Goal: Task Accomplishment & Management: Use online tool/utility

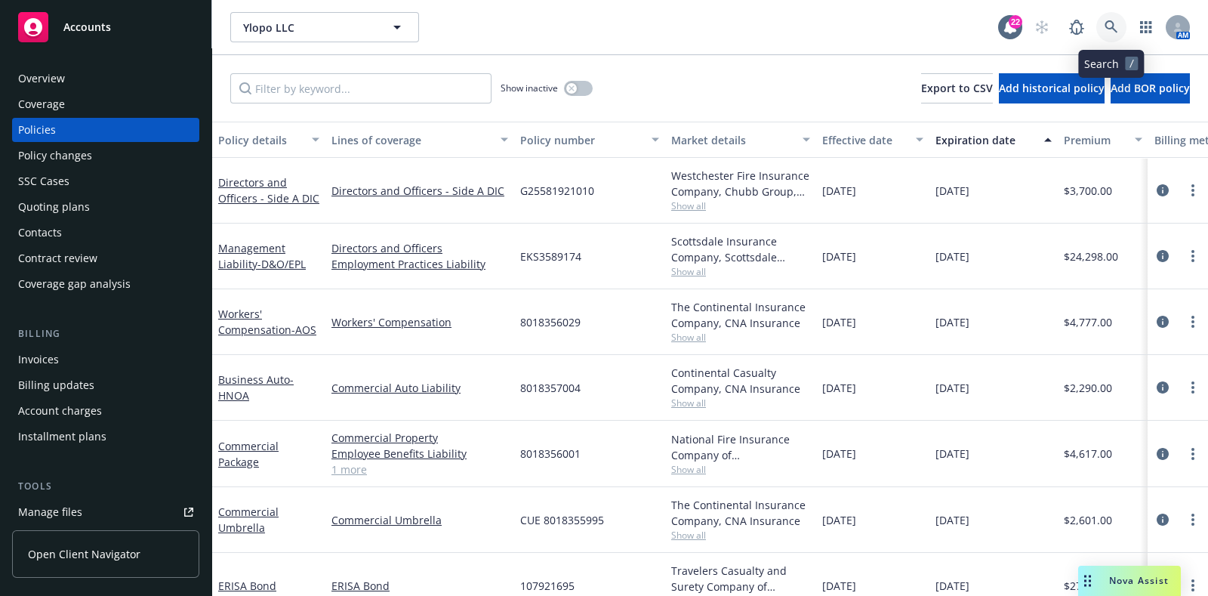
click at [1109, 33] on icon at bounding box center [1111, 27] width 14 height 14
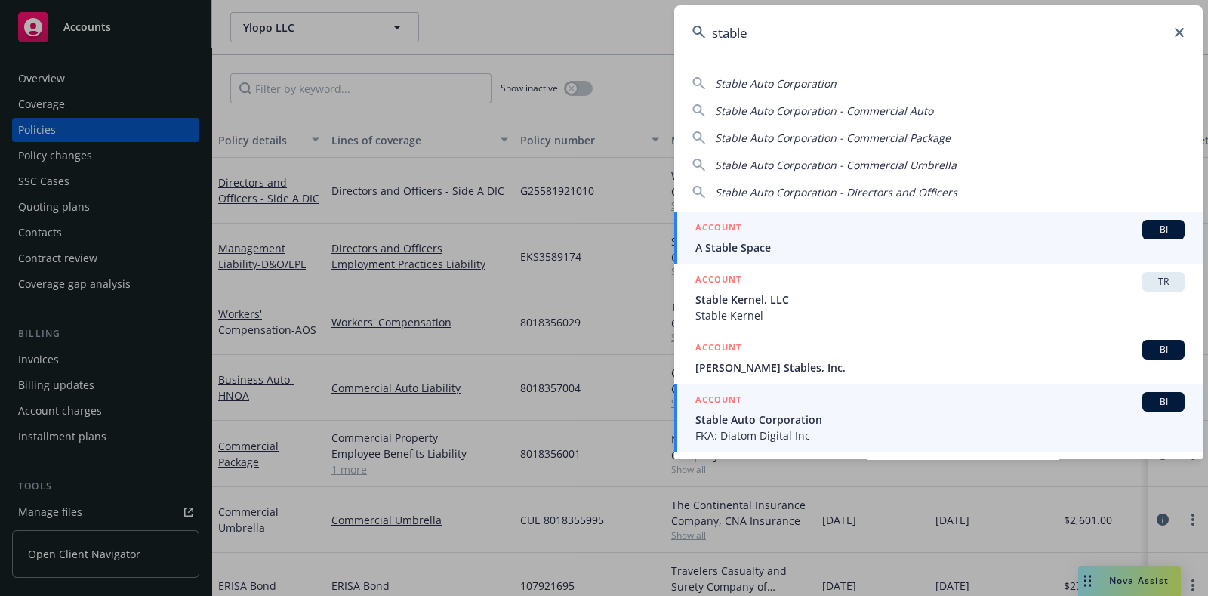
type input "stable"
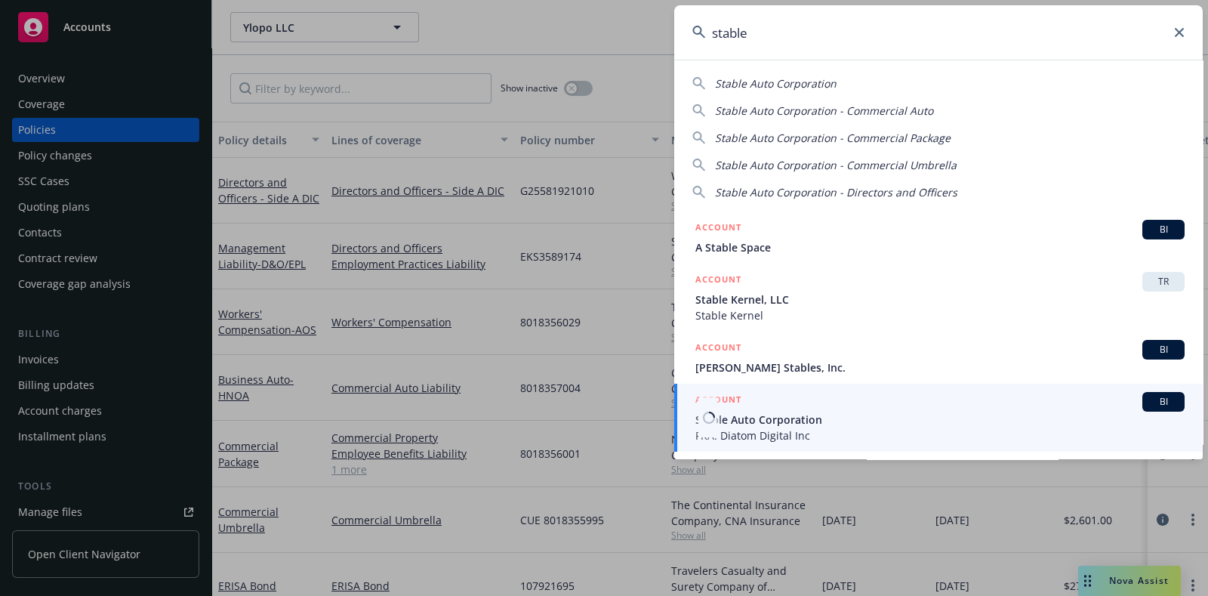
click at [743, 426] on span "Stable Auto Corporation" at bounding box center [939, 419] width 489 height 16
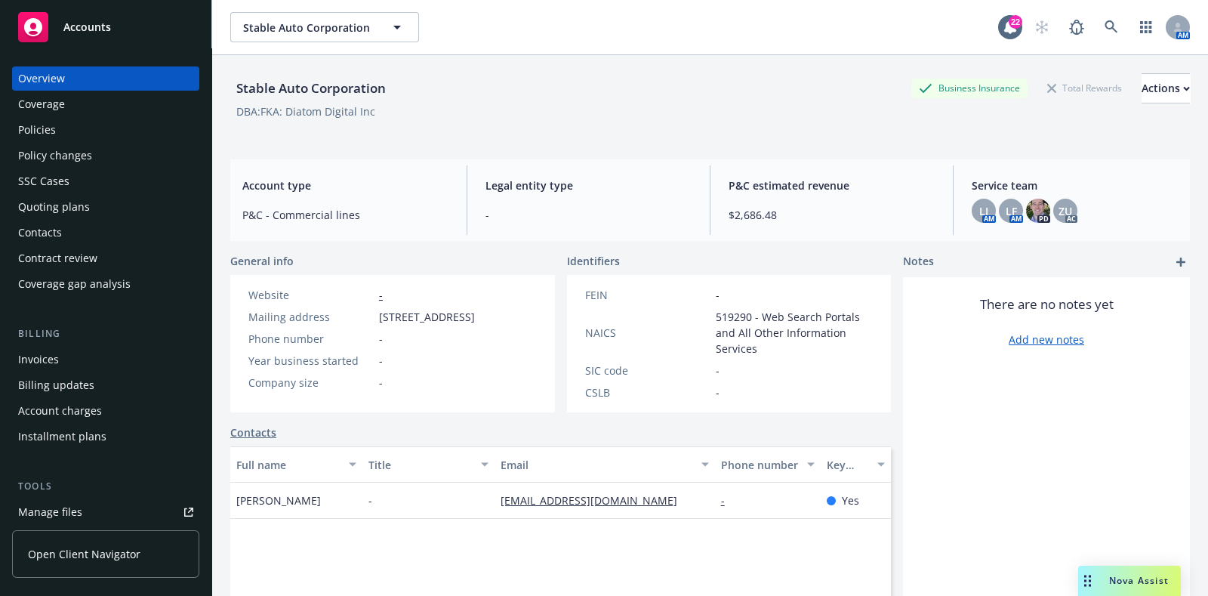
click at [51, 121] on div "Policies" at bounding box center [37, 130] width 38 height 24
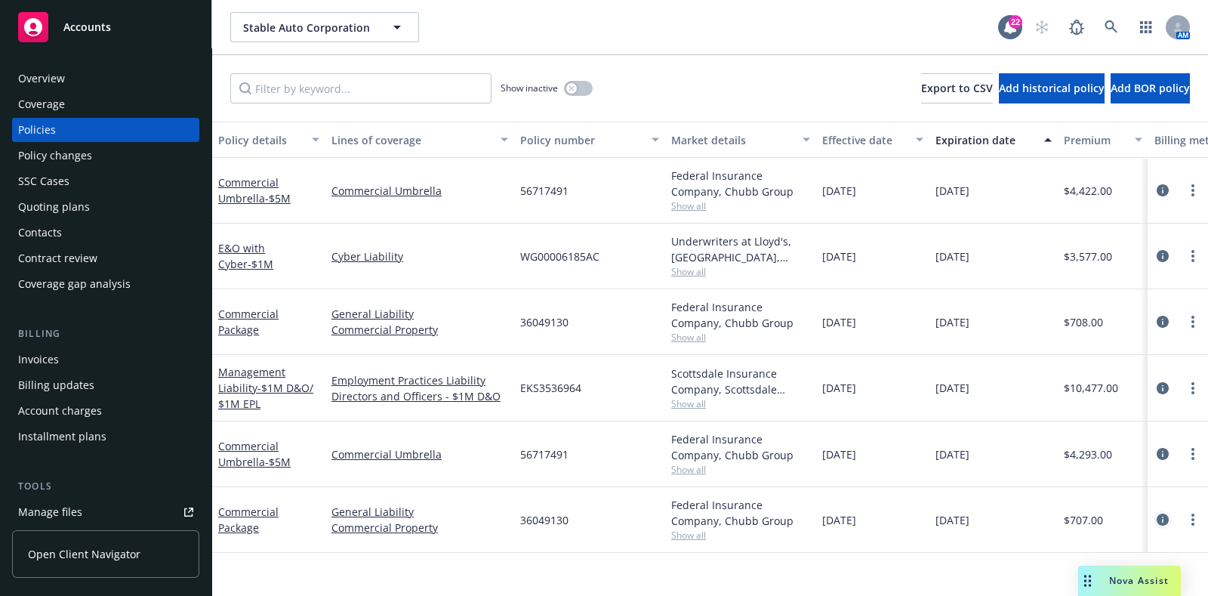
click at [1164, 513] on icon "circleInformation" at bounding box center [1162, 519] width 12 height 12
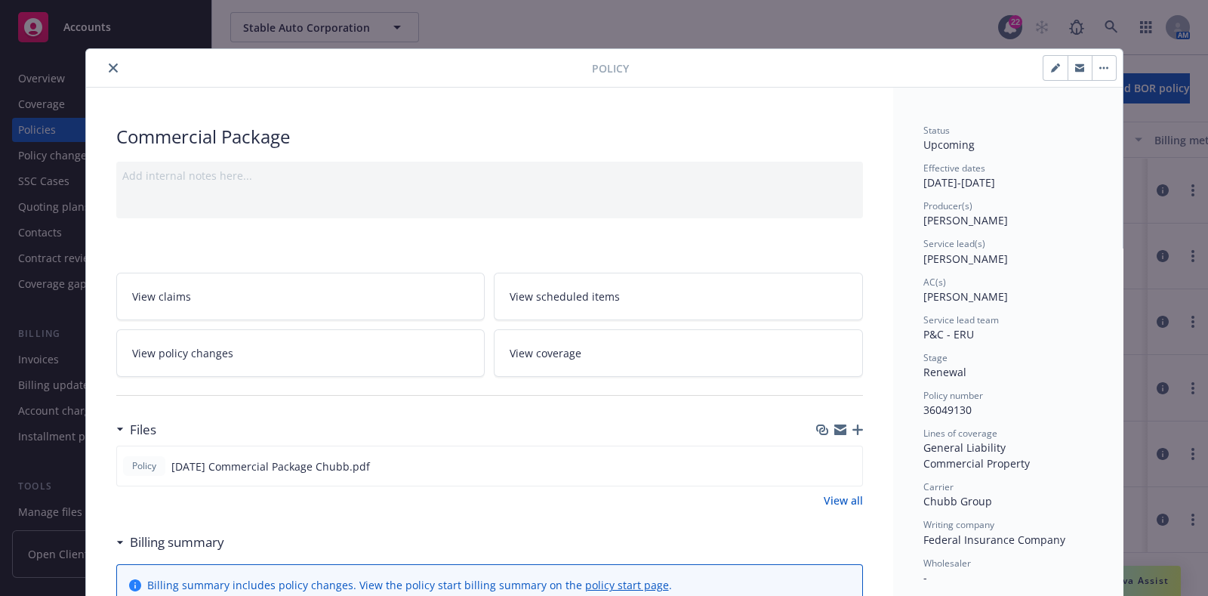
scroll to position [242, 0]
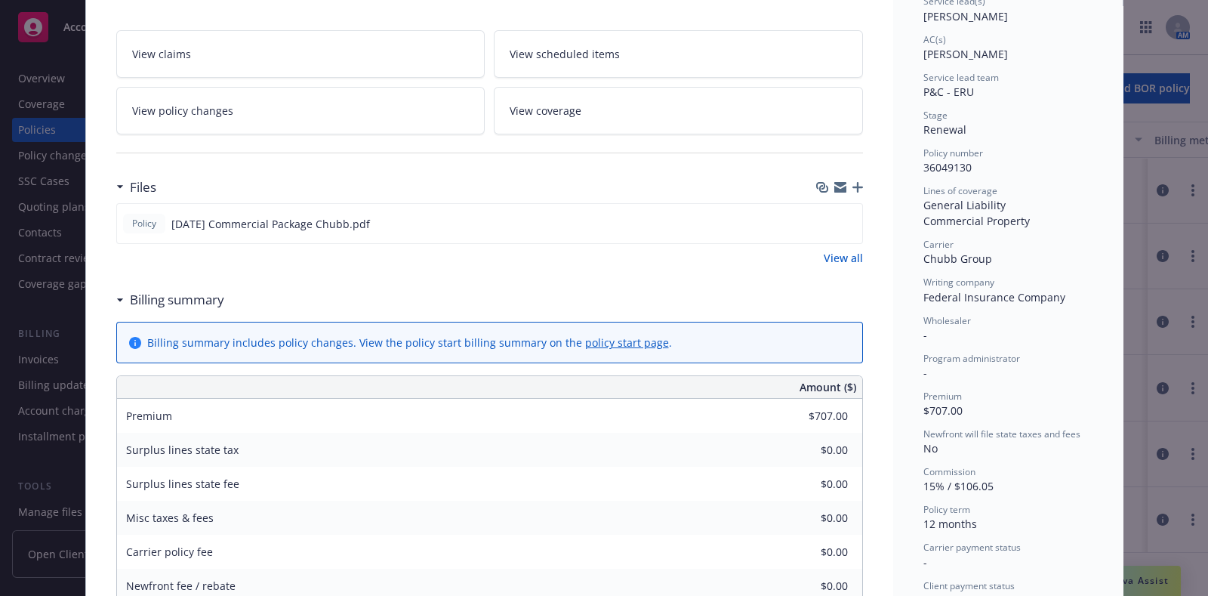
click at [299, 111] on link "View policy changes" at bounding box center [300, 111] width 369 height 48
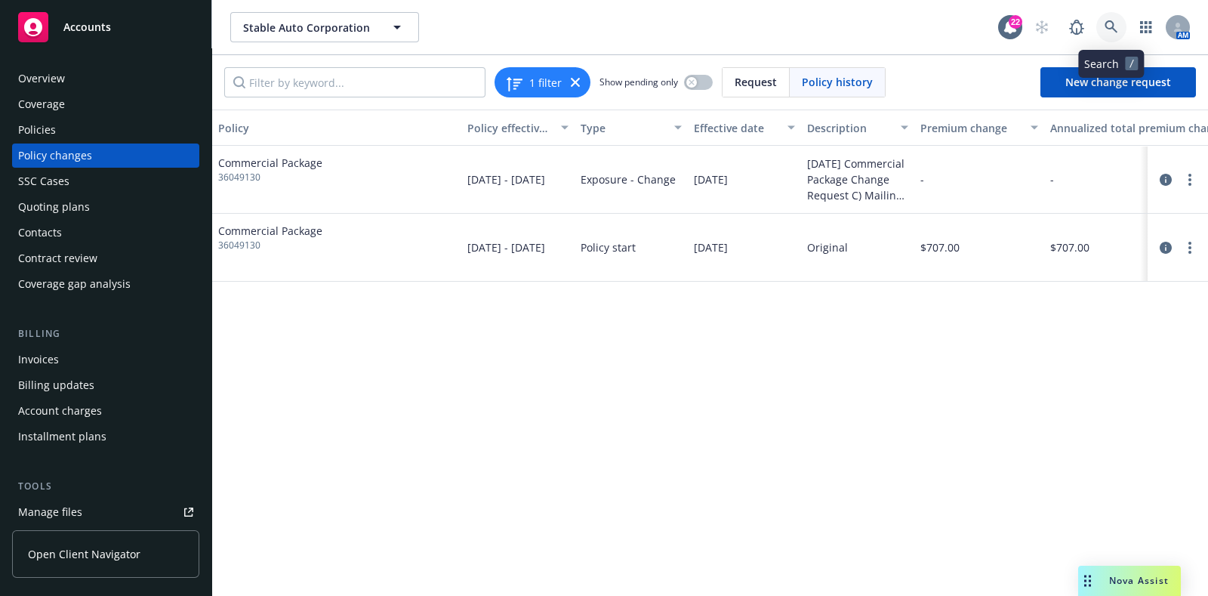
click at [1122, 32] on link at bounding box center [1111, 27] width 30 height 30
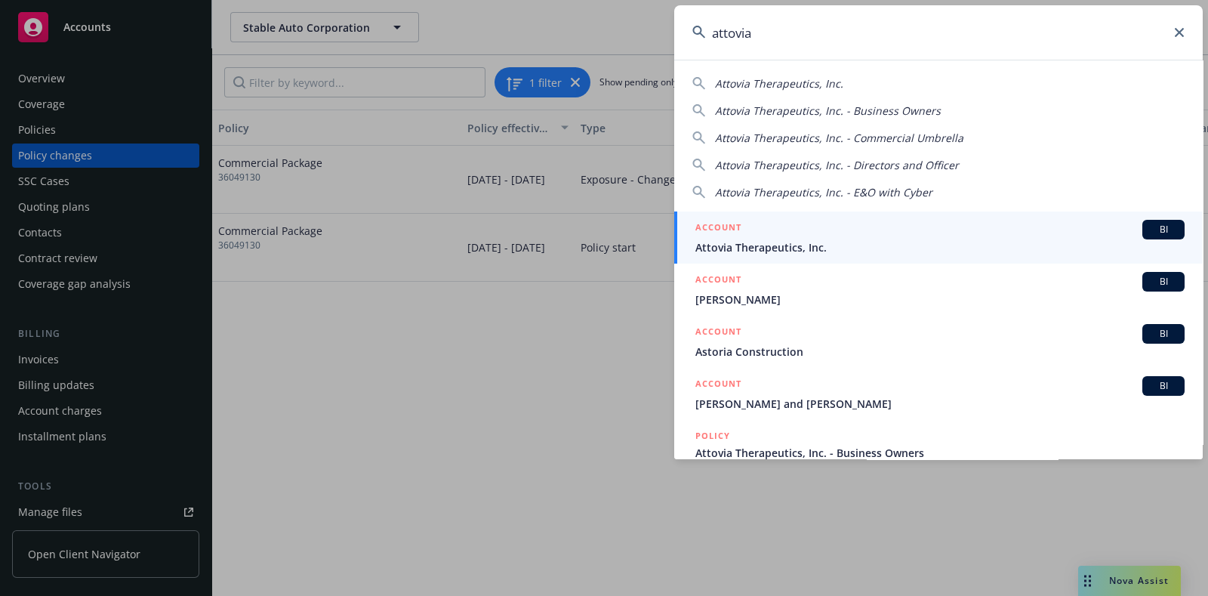
type input "attovia"
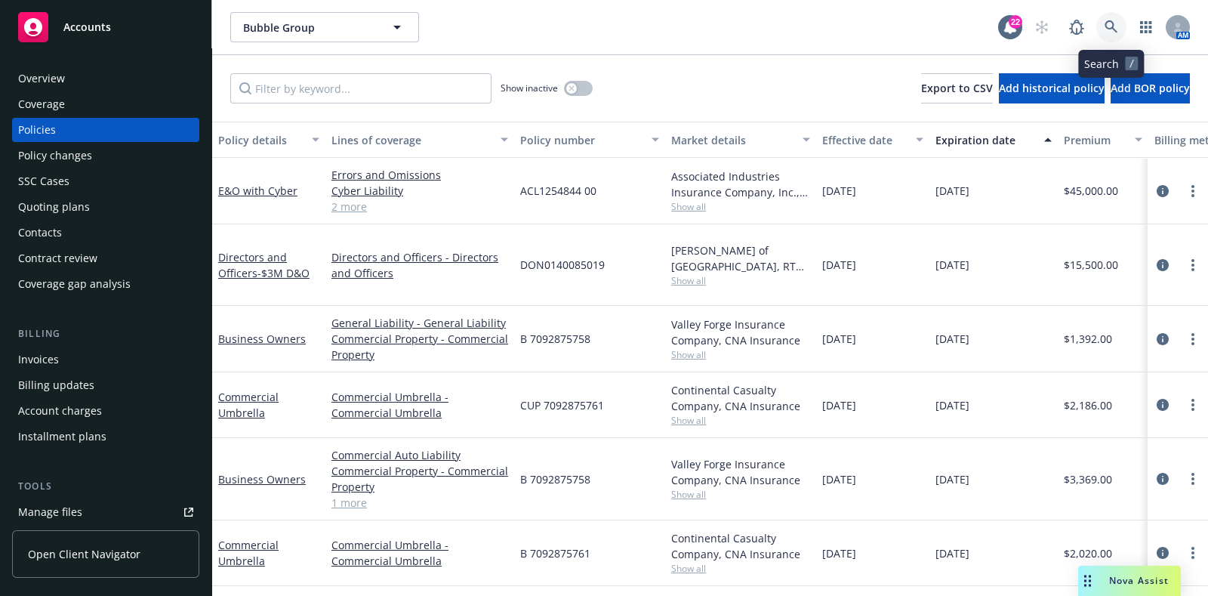
click at [1116, 27] on icon at bounding box center [1111, 27] width 14 height 14
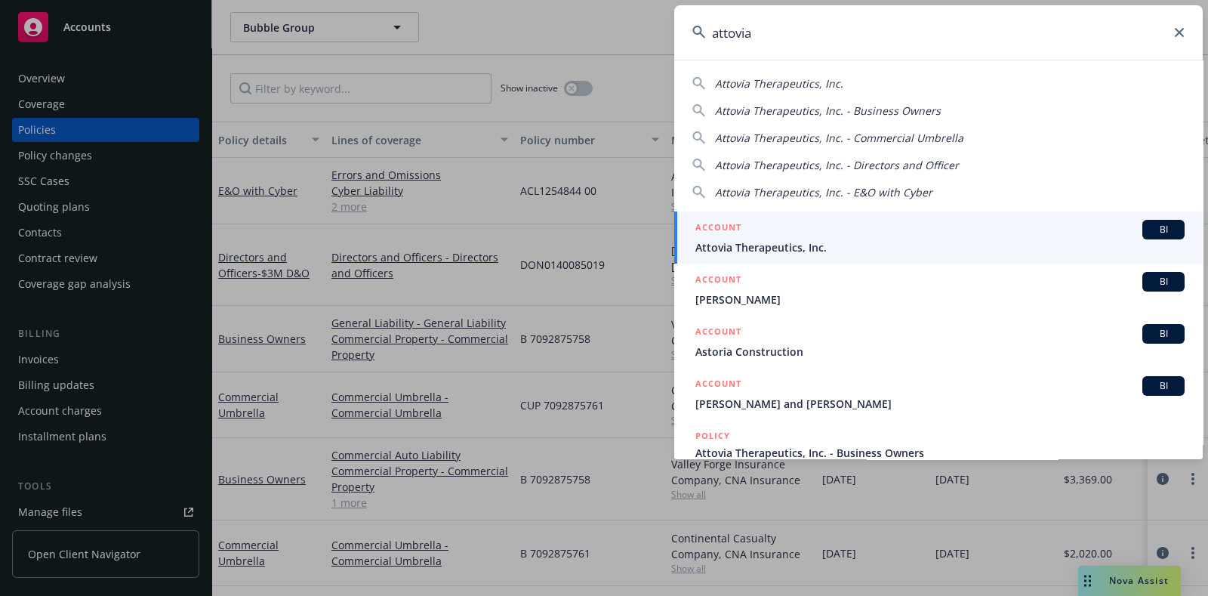
type input "attovia"
click at [865, 248] on span "Attovia Therapeutics, Inc." at bounding box center [939, 247] width 489 height 16
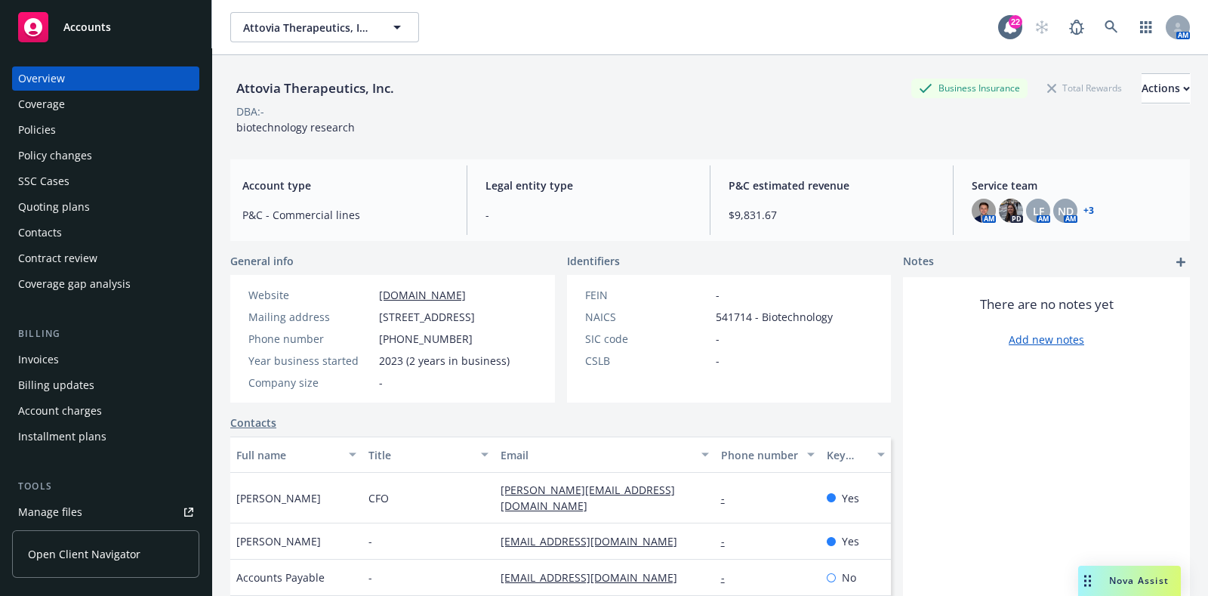
click at [31, 122] on div "Policies" at bounding box center [37, 130] width 38 height 24
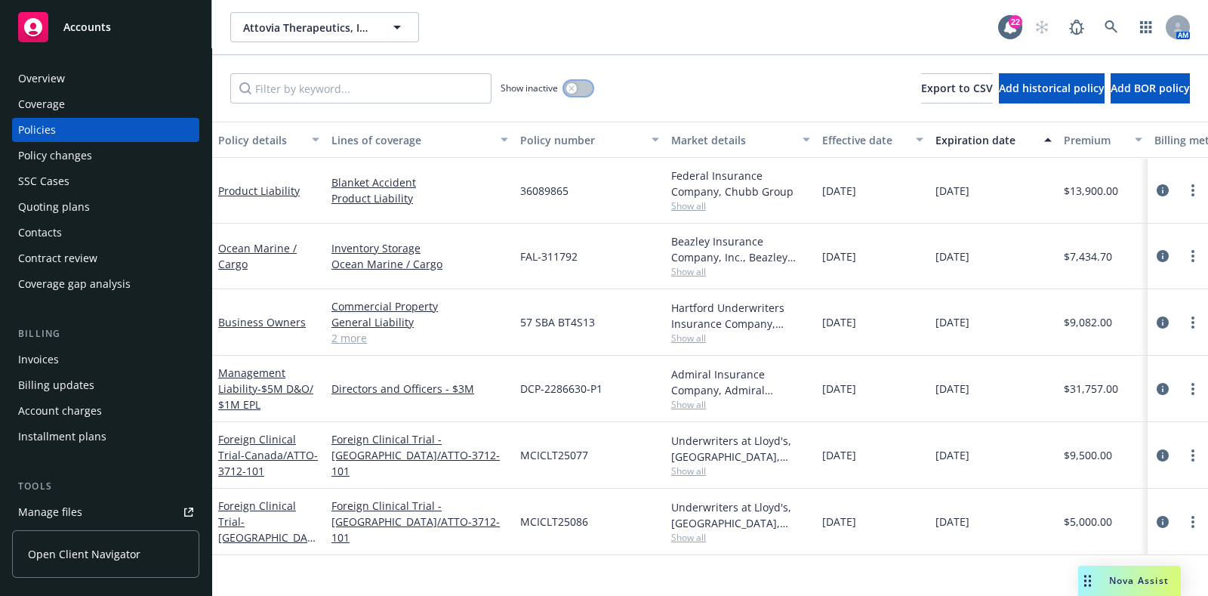
click at [570, 88] on icon "button" at bounding box center [570, 87] width 5 height 5
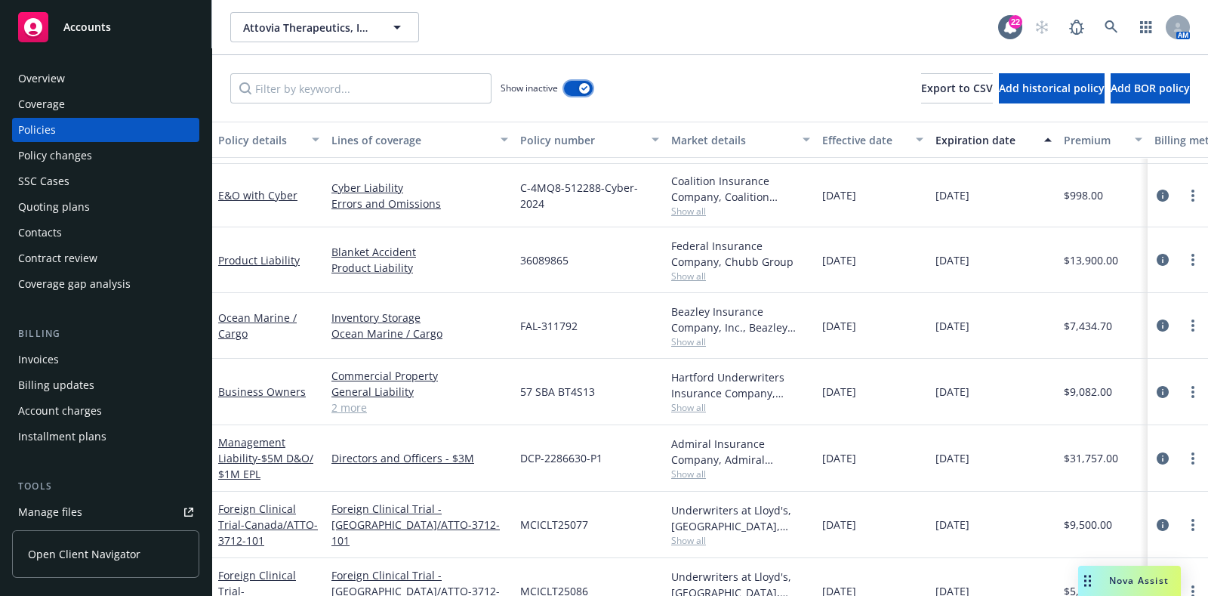
scroll to position [403, 0]
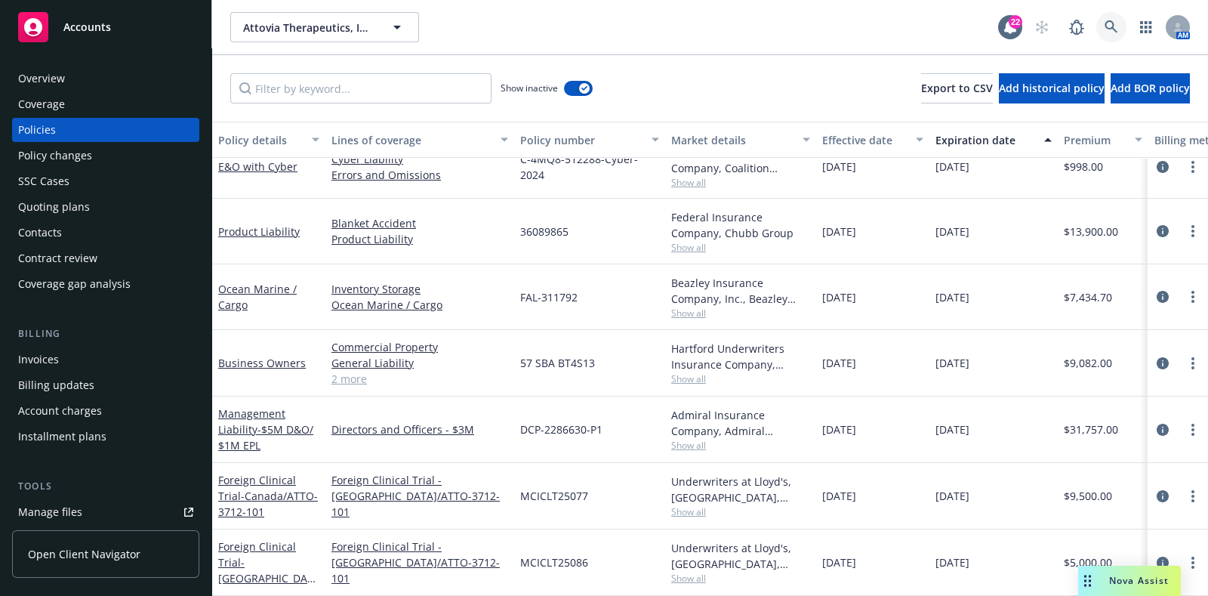
click at [1113, 28] on icon at bounding box center [1110, 26] width 13 height 13
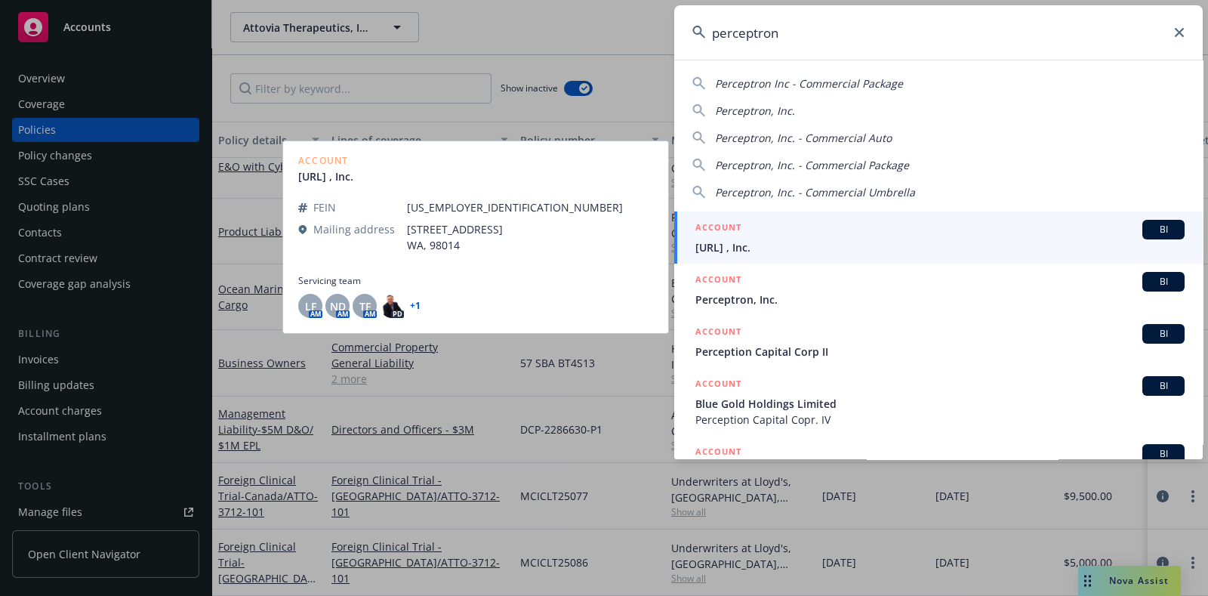
type input "perceptron"
click at [805, 234] on div "ACCOUNT BI" at bounding box center [939, 230] width 489 height 20
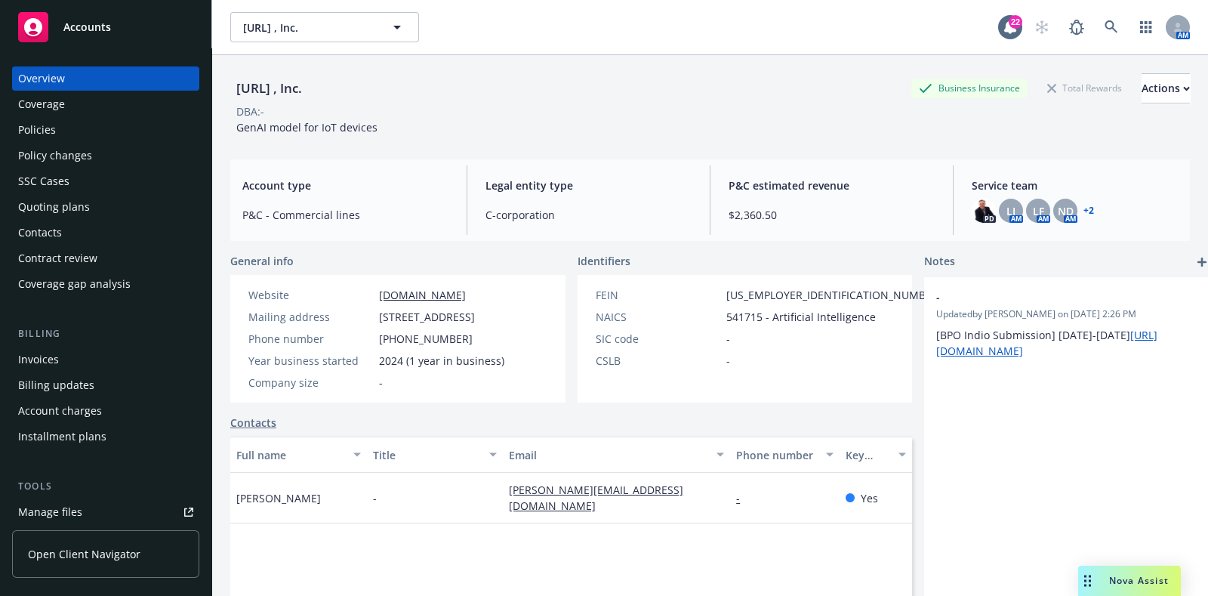
click at [60, 128] on div "Policies" at bounding box center [105, 130] width 175 height 24
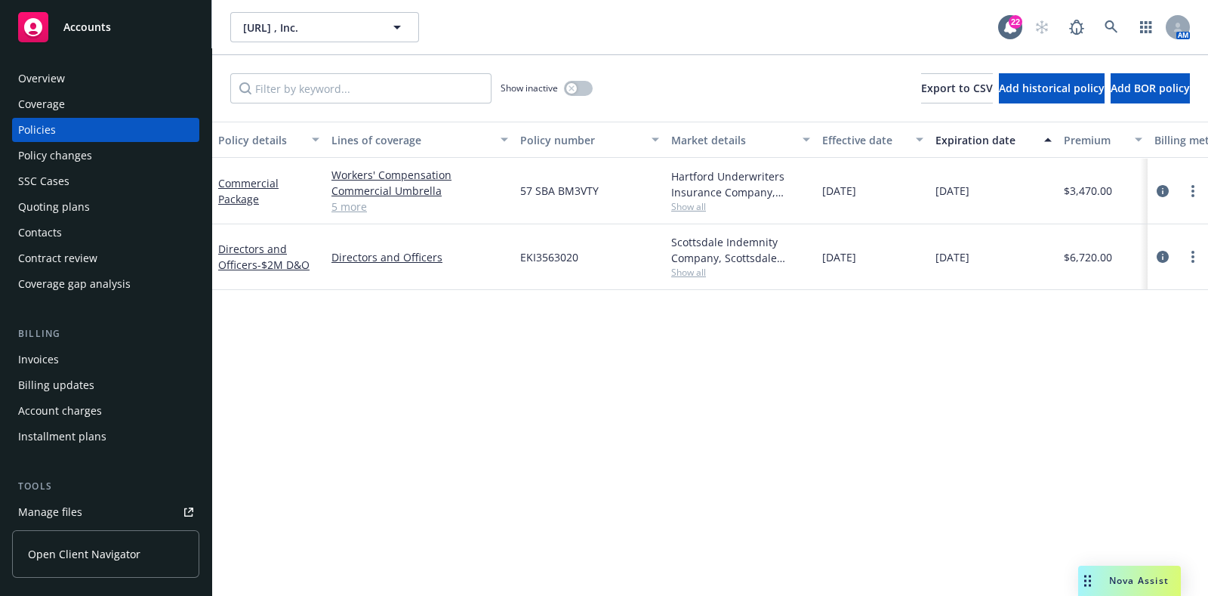
click at [72, 202] on div "Quoting plans" at bounding box center [54, 207] width 72 height 24
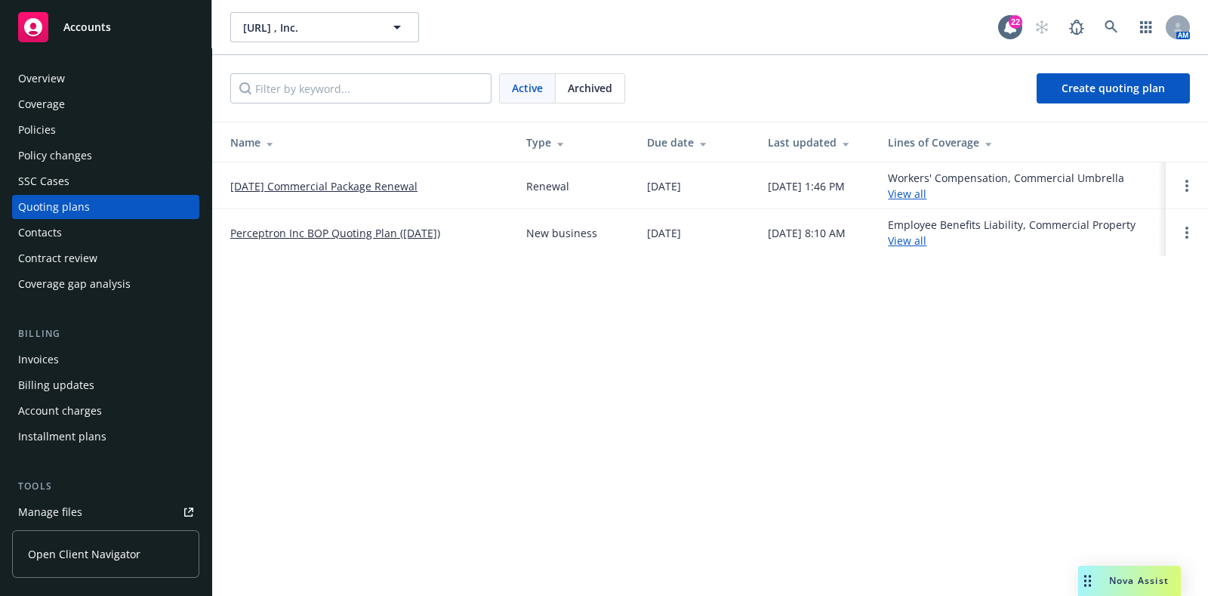
click at [287, 183] on link "[DATE] Commercial Package Renewal" at bounding box center [323, 186] width 187 height 16
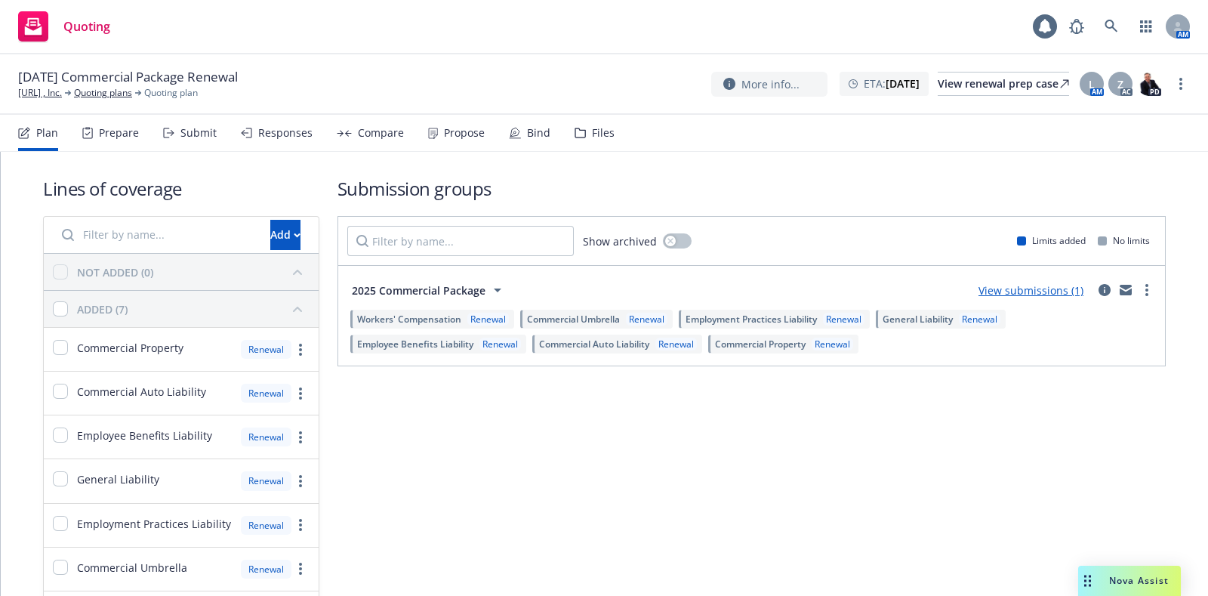
click at [583, 141] on div "Files" at bounding box center [594, 133] width 40 height 36
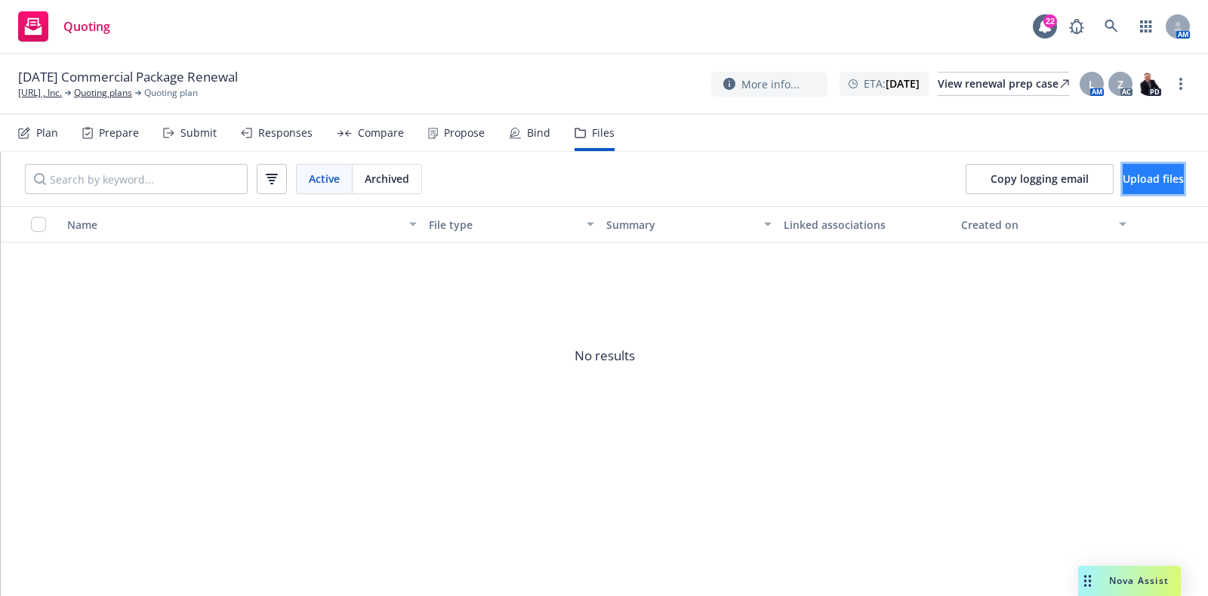
click at [1122, 175] on button "Upload files" at bounding box center [1152, 179] width 61 height 30
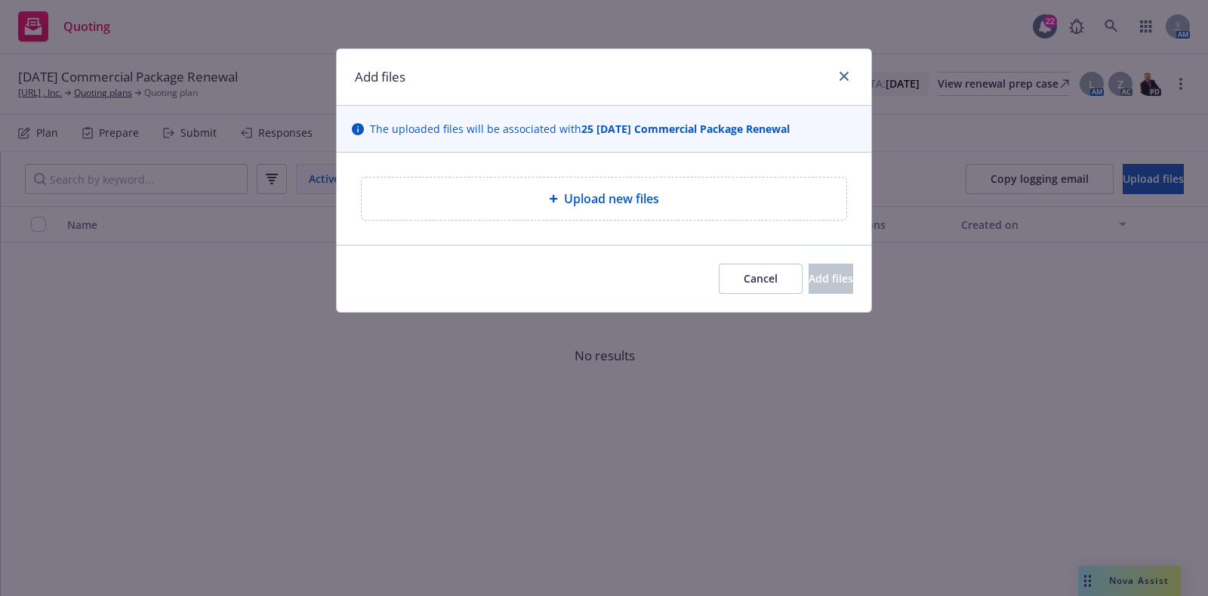
click at [687, 182] on div "Upload new files" at bounding box center [604, 198] width 485 height 42
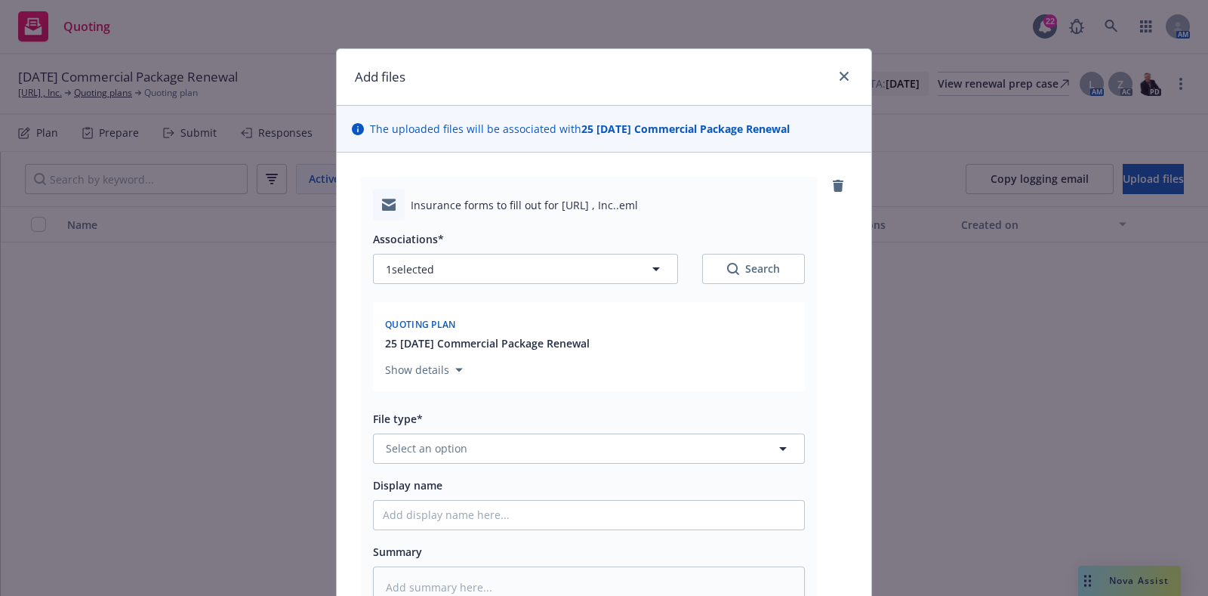
scroll to position [183, 0]
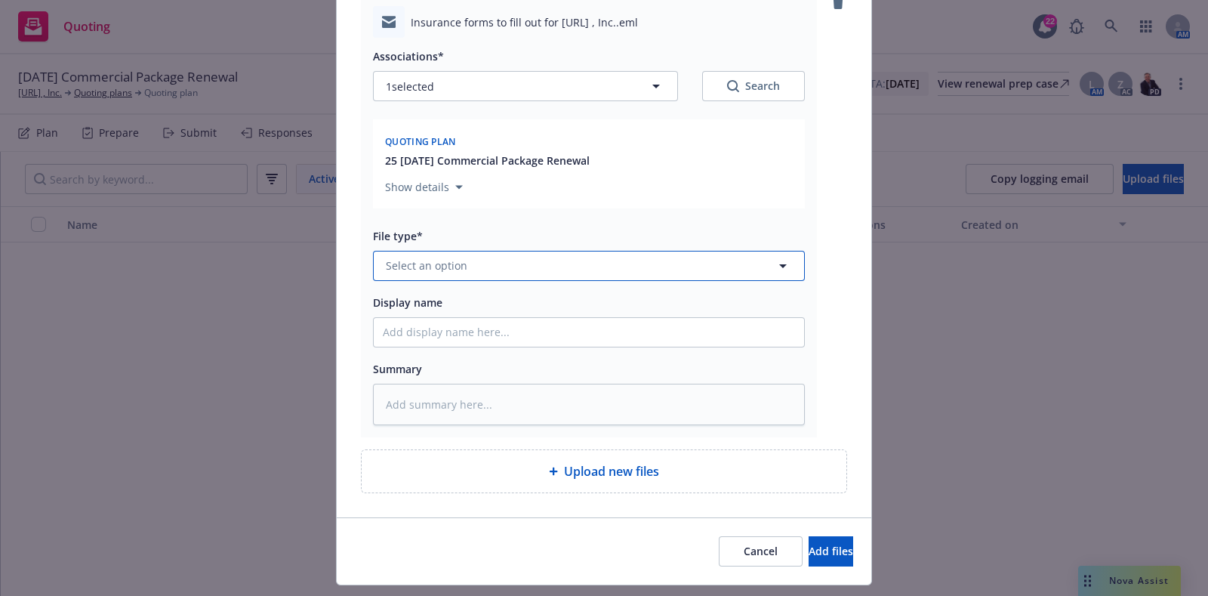
click at [515, 260] on button "Select an option" at bounding box center [589, 266] width 432 height 30
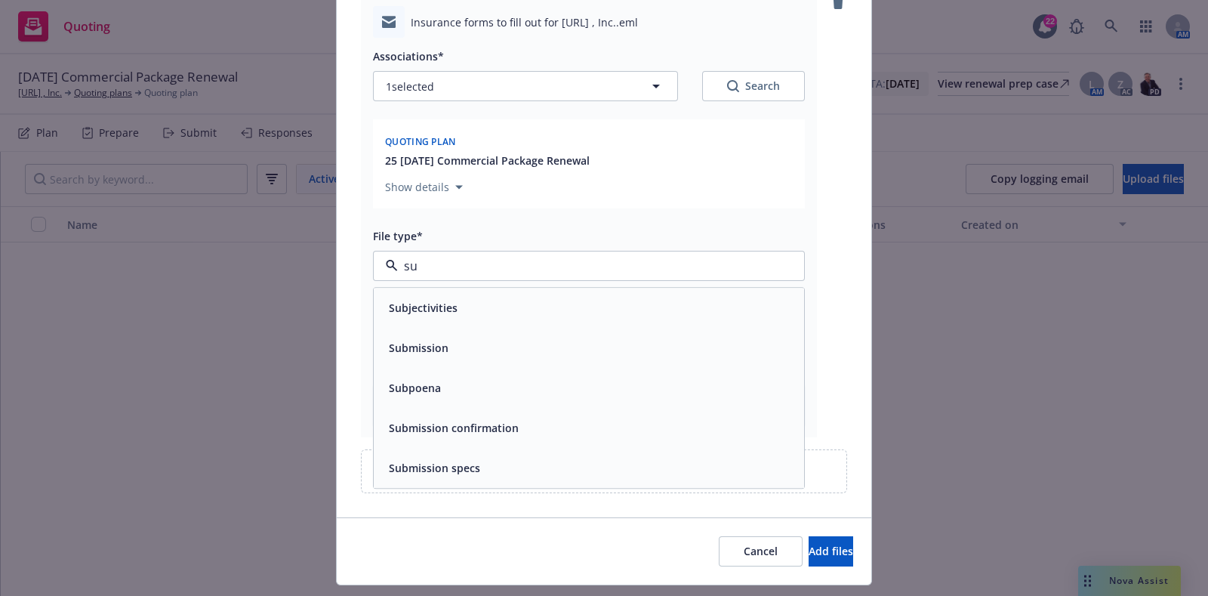
type input "s"
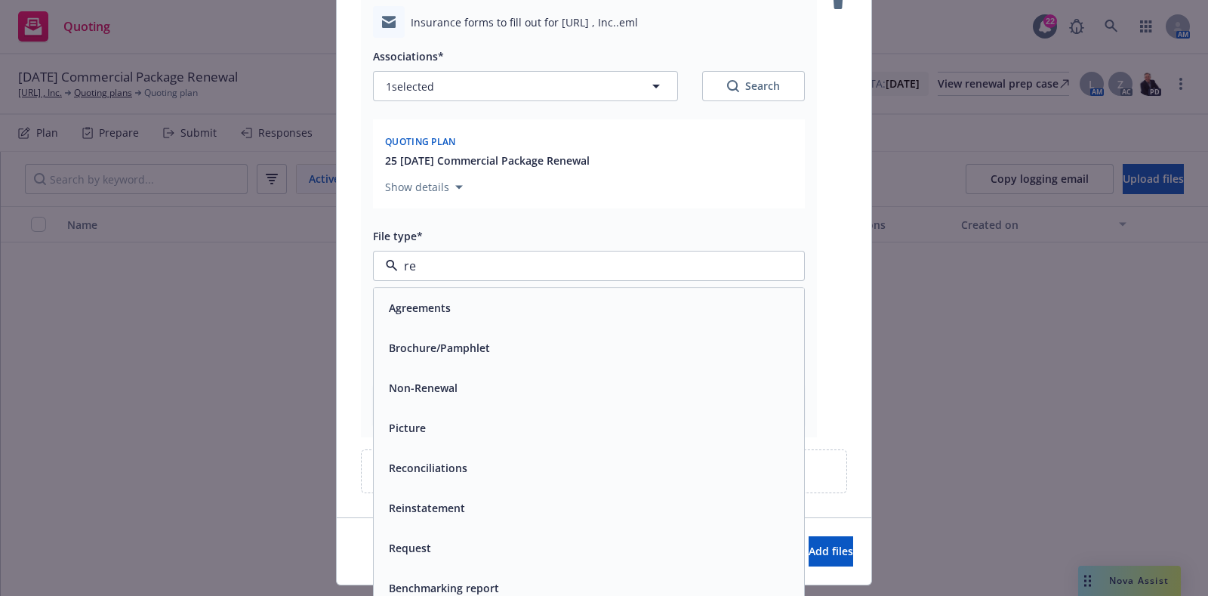
type input "rew"
type textarea "x"
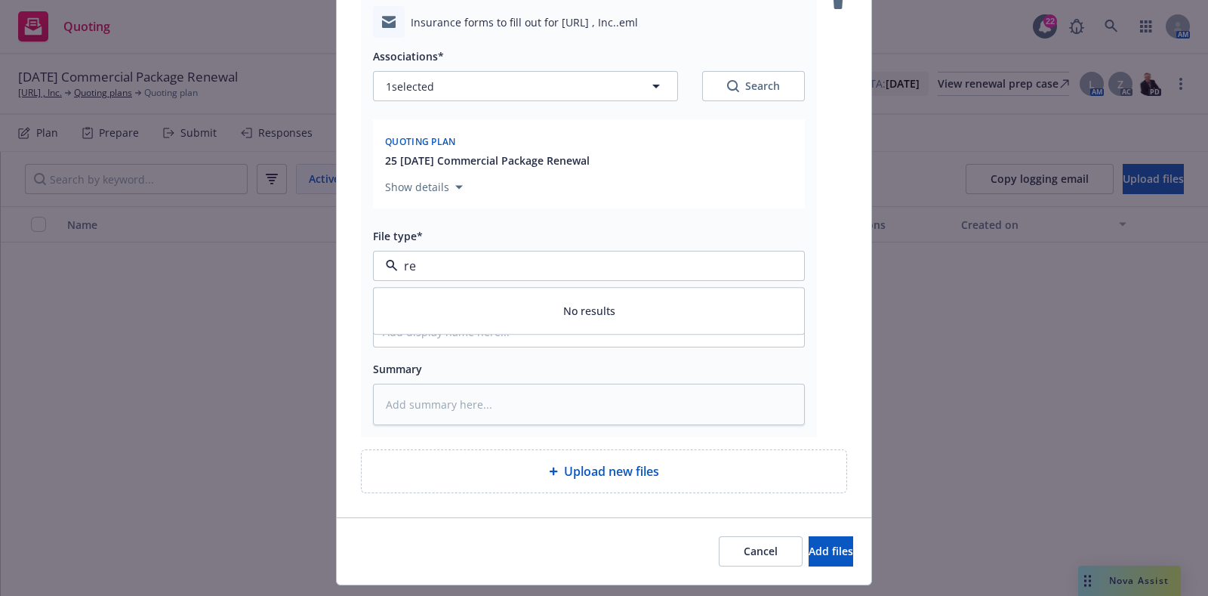
type input "r"
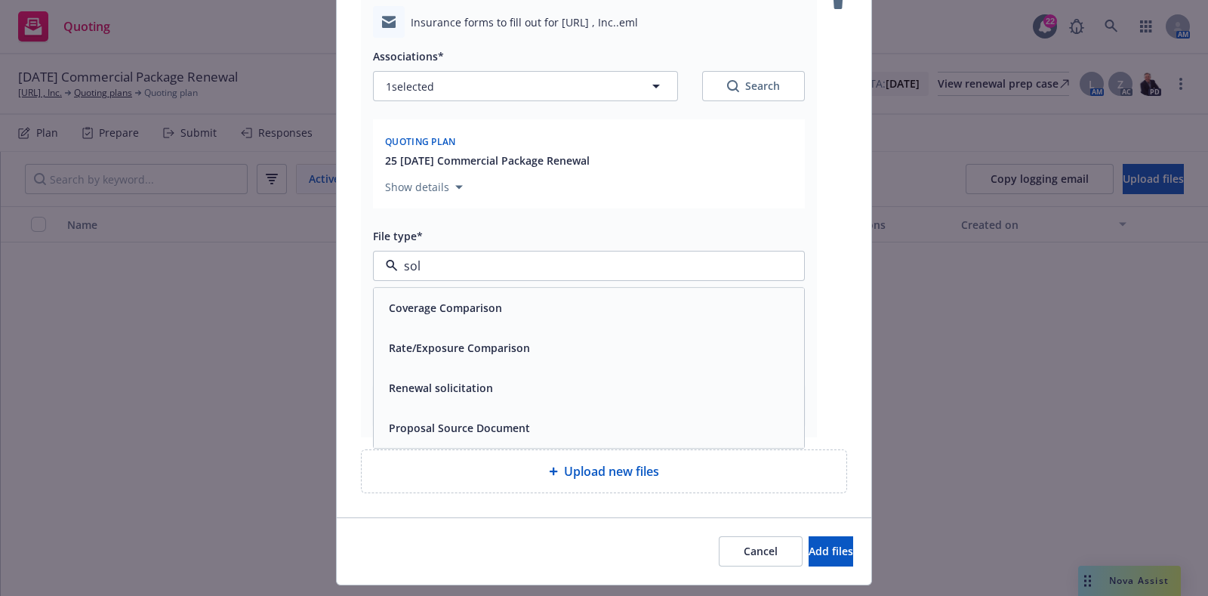
type input "soli"
click at [522, 300] on div "Renewal solicitation" at bounding box center [589, 308] width 412 height 22
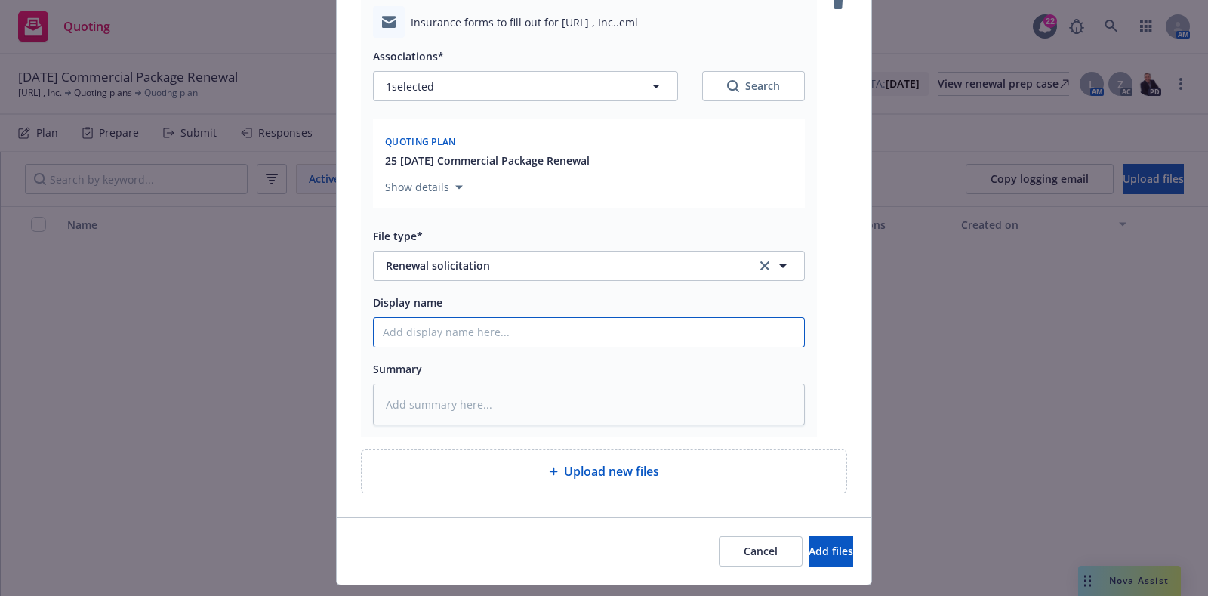
click at [627, 334] on input "Display name" at bounding box center [589, 332] width 430 height 29
type textarea "x"
type input "2"
type textarea "x"
type input "202"
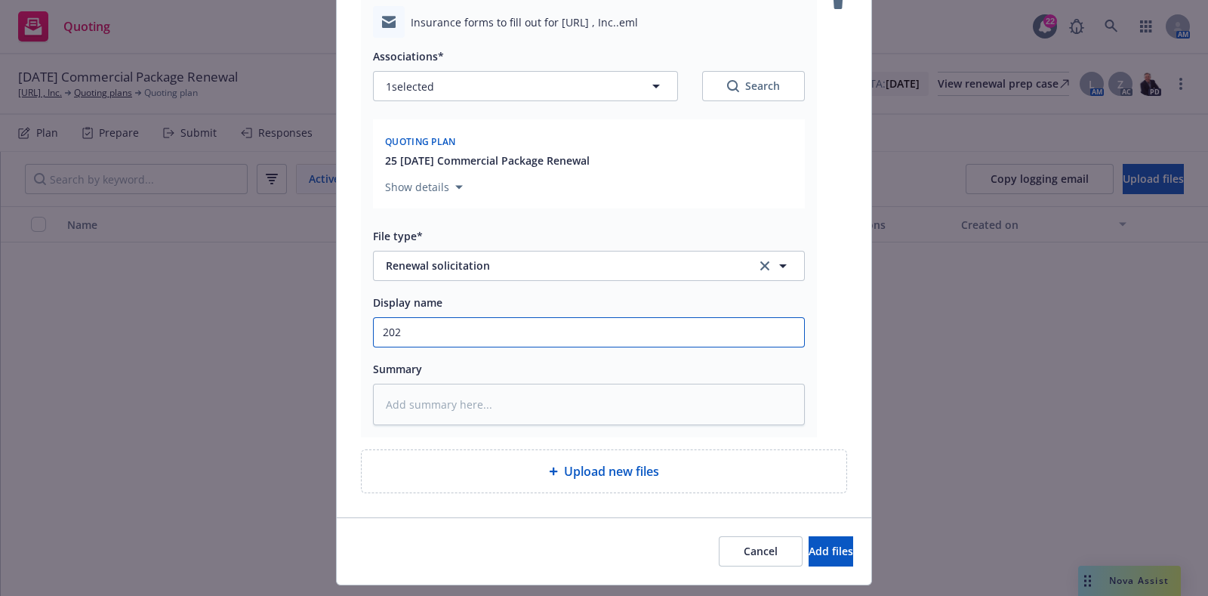
type textarea "x"
type input "2025"
type textarea "x"
type input "2025"
type textarea "x"
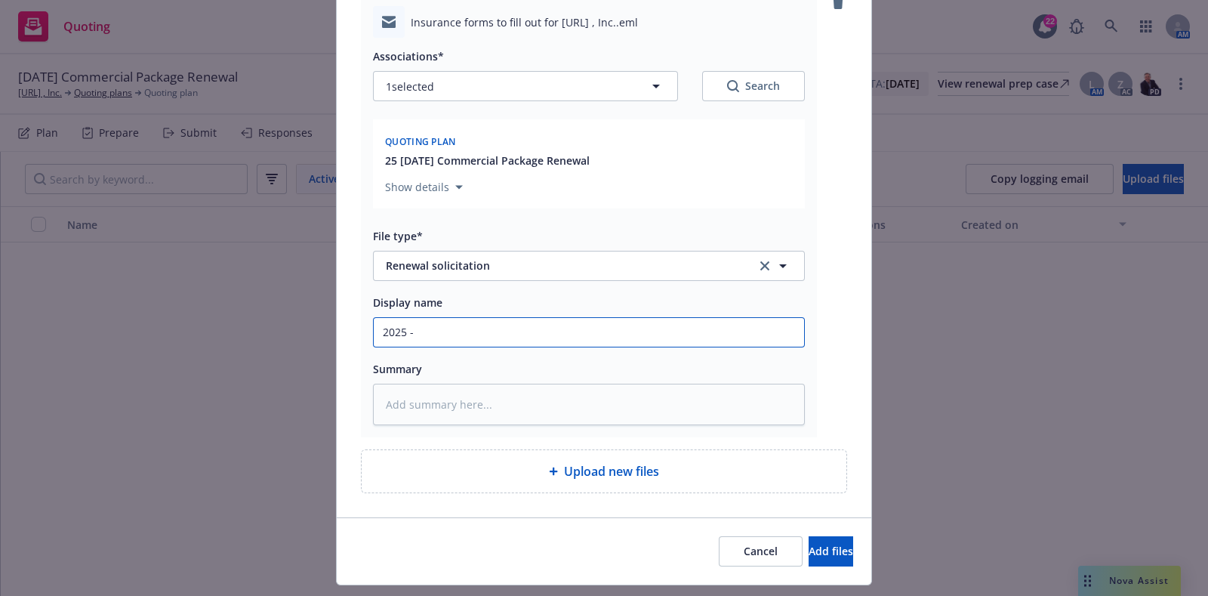
type input "2025 -"
type textarea "x"
type input "2025 - 20"
type textarea "x"
type input "2025 - 202"
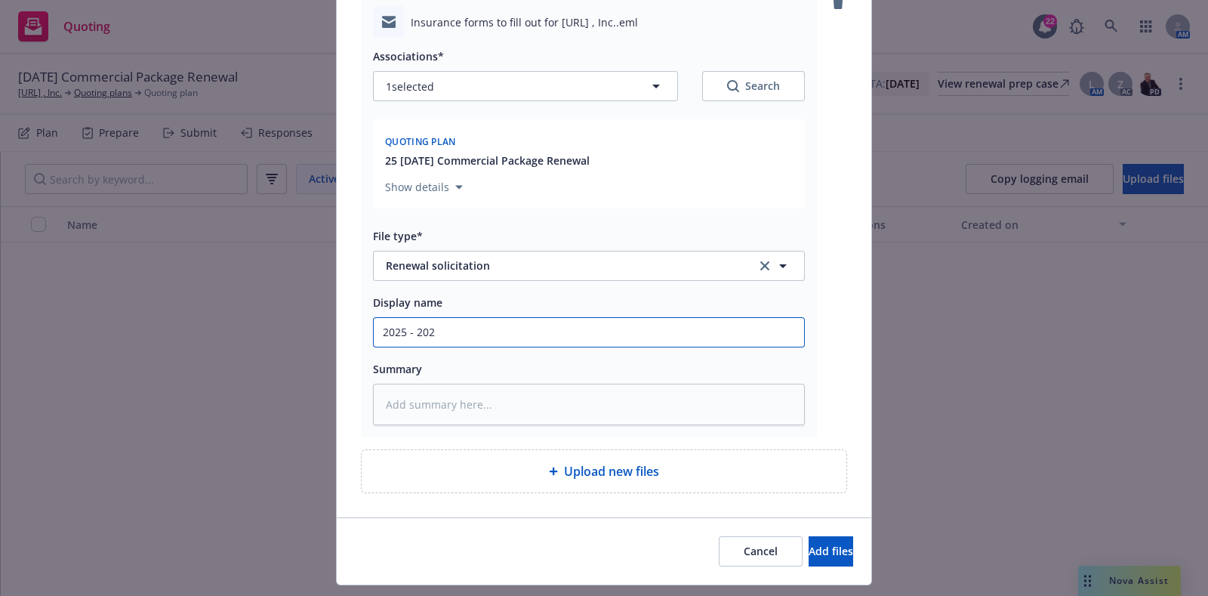
type textarea "x"
type input "[DATE] - [DATE]"
paste input "[TERM] [POLICY TYPE] Renewal Solicit EM to INSD"
type textarea "x"
type input "[TERM] [POLICY TYPE] Renewal Solicit EM to INSD"
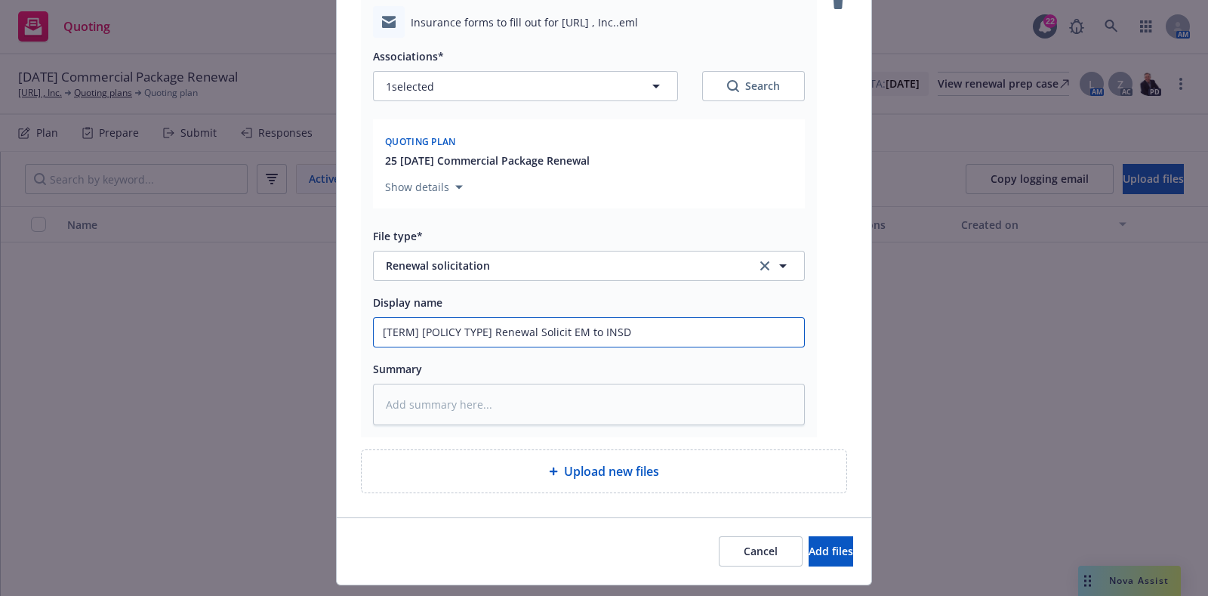
drag, startPoint x: 484, startPoint y: 334, endPoint x: 279, endPoint y: 319, distance: 205.1
click at [279, 319] on div "Add files The uploaded files will be associated with 25 [DATE] Commercial Packa…" at bounding box center [604, 298] width 1208 height 596
type textarea "x"
type input "2Renewal Solicit EM to INSD"
type textarea "x"
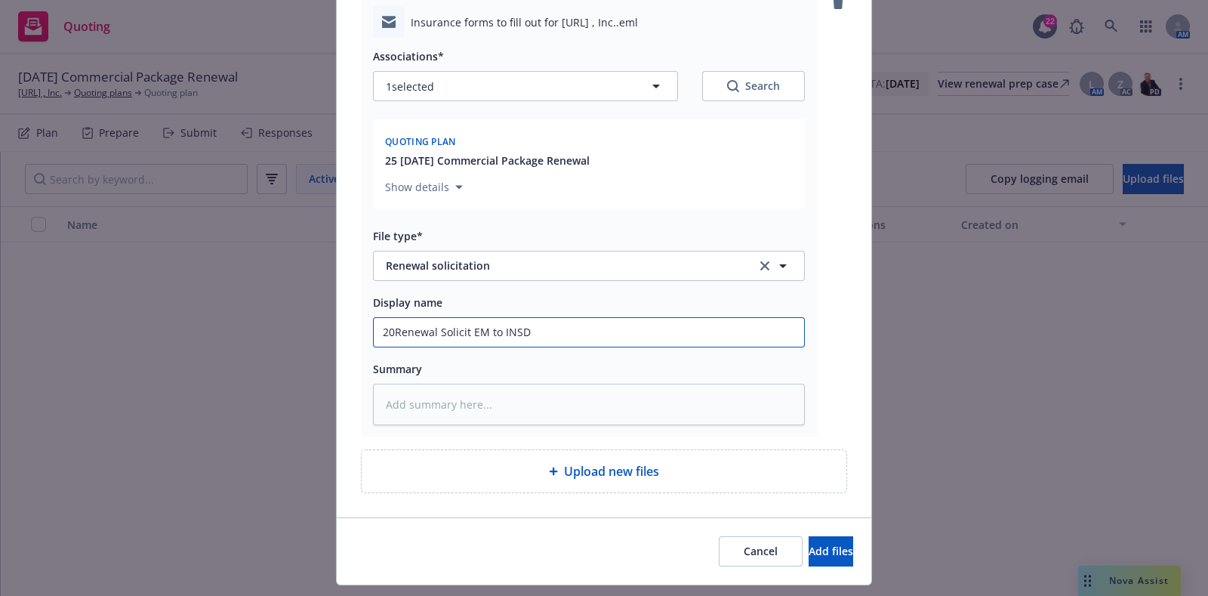
type input "202Renewal Solicit EM to INSD"
type textarea "x"
type input "2025Renewal Solicit EM to INSD"
type textarea "x"
type input "2025 - [PERSON_NAME] EM to INSD"
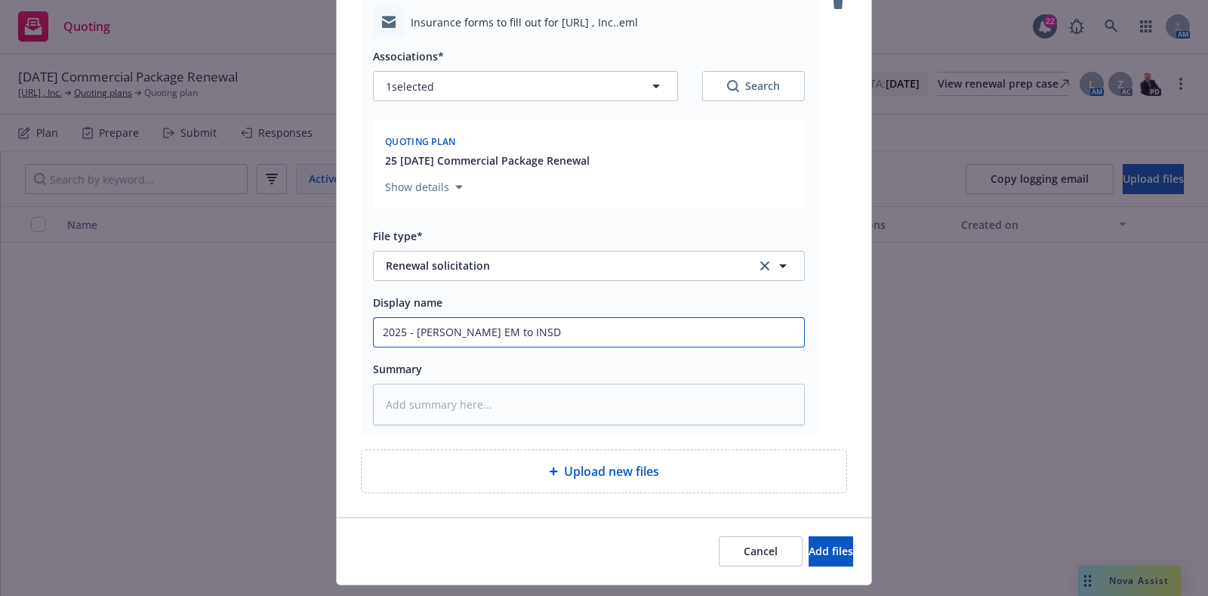
type textarea "x"
type input "2025 - 2Renewal Solicit EM to INSD"
type textarea "x"
type input "2025 - 202Renewal Solicit EM to INSD"
type textarea "x"
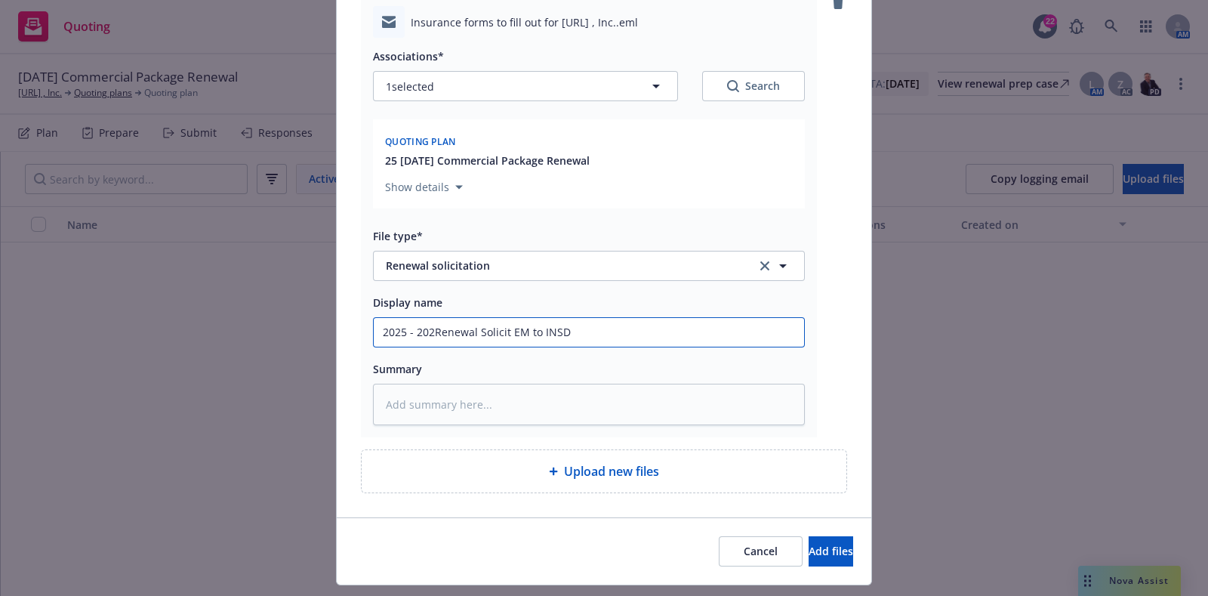
type input "2025 - 2026Renewal Solicit EM to INSD"
type textarea "x"
type input "[DATE] - [DATE] Renewal Solicit EM to INSD"
type textarea "x"
type input "[DATE] - [DATE] CRenewal Solicit EM to INSD"
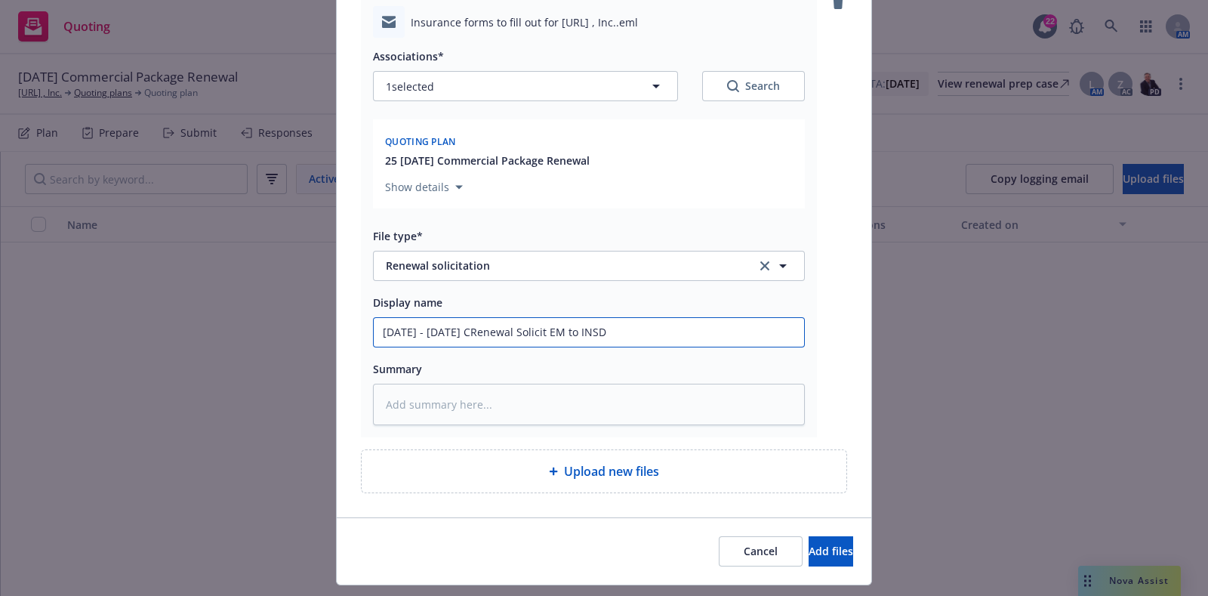
type textarea "x"
type input "[DATE] - [DATE] CoRenewal Solicit EM to INSD"
type textarea "x"
type input "[DATE] - [DATE] ComRenewal Solicit EM to INSD"
type textarea "x"
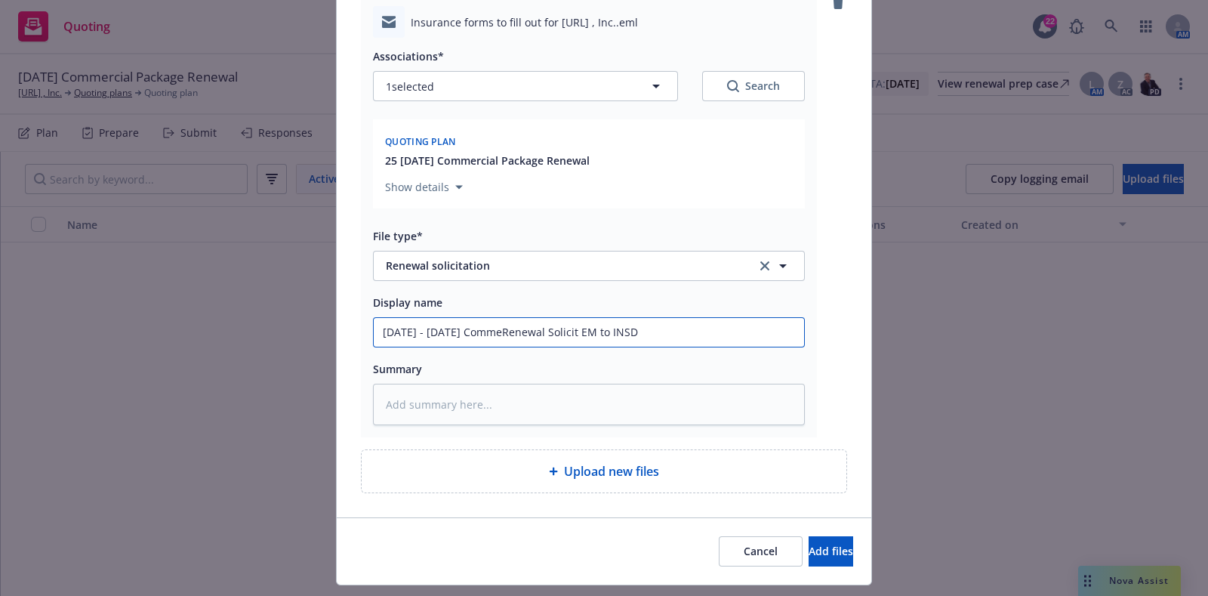
type input "[DATE] - [DATE] CommerRenewal Solicit EM to INSD"
type textarea "x"
type input "[DATE] - [DATE] CommerciRenewal Solicit EM to INSD"
type textarea "x"
type input "[DATE] - [DATE] CommerciaRenewal Solicit EM to INSD"
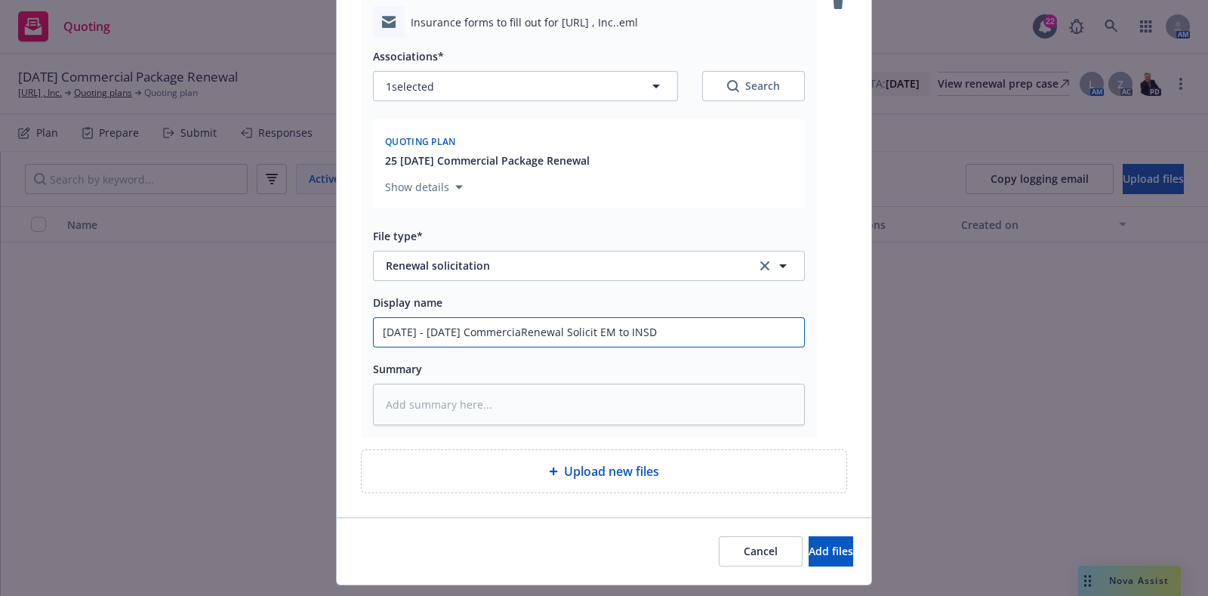
type textarea "x"
type input "[DATE] - [DATE] Commercial Renewal Solicit EM to INSD"
type textarea "x"
type input "[DATE] - [DATE] Commercial PRenewal Solicit EM to INSD"
type textarea "x"
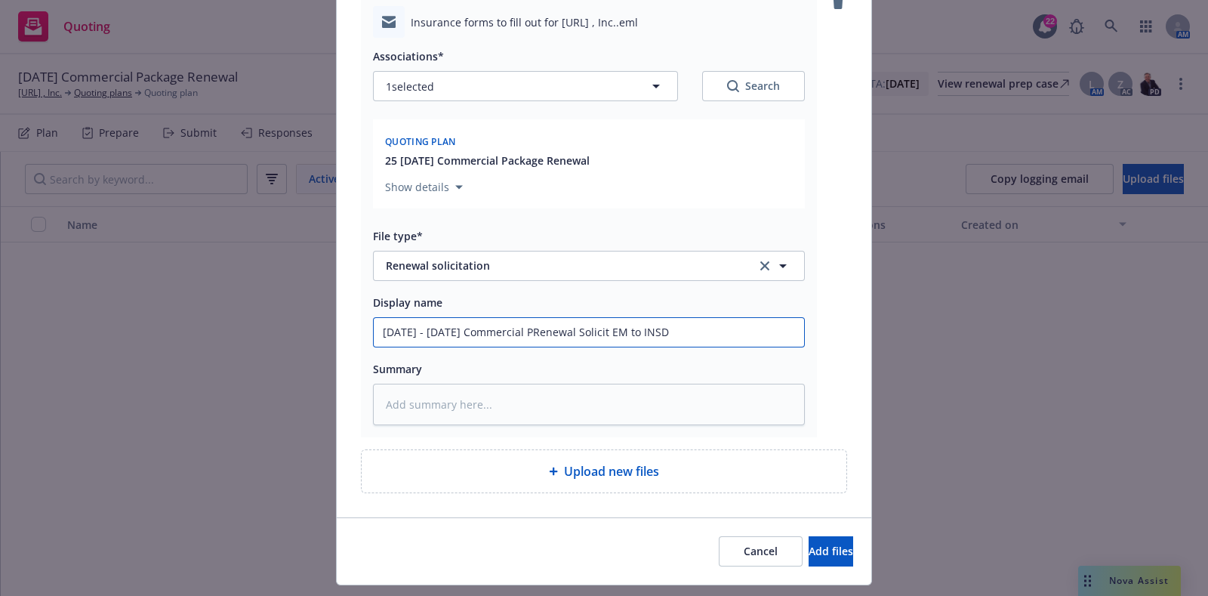
type input "[DATE] - [DATE] Commercial PaRenewal Solicit EM to INSD"
type textarea "x"
type input "[DATE] - [DATE] Commercial PackRenewal Solicit EM to INSD"
type textarea "x"
type input "[DATE] - [DATE] Commercial PackaRenewal Solicit EM to INSD"
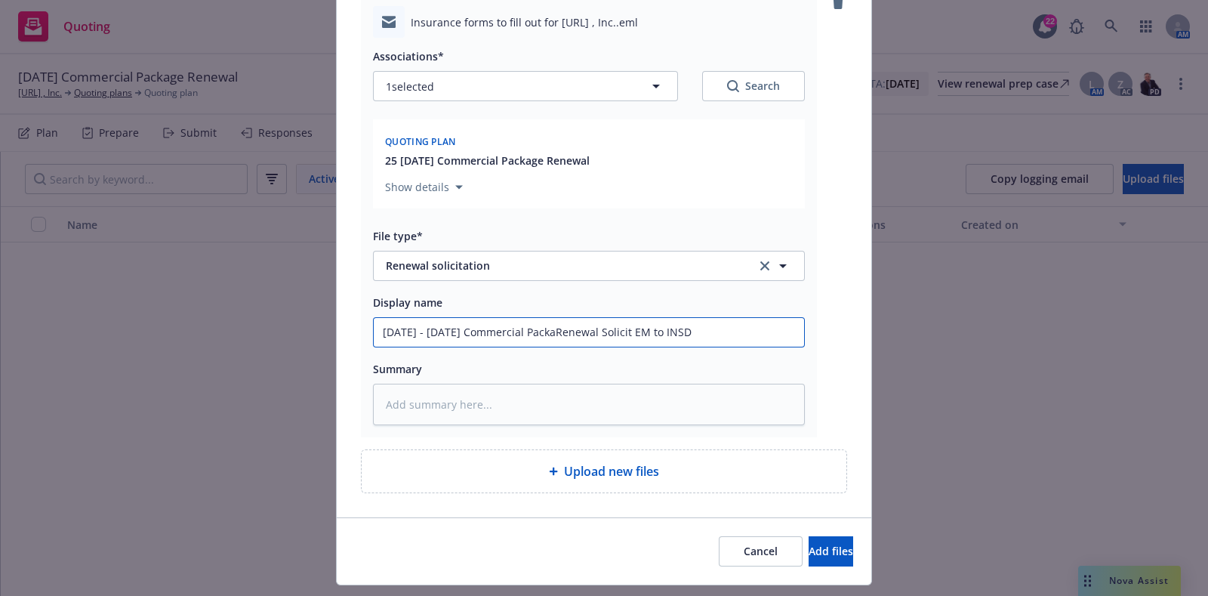
type textarea "x"
type input "[DATE] - [DATE] Commercial PackageRenewal Solicit EM to INSD"
type textarea "x"
type input "[DATE] - [DATE] Commercial Package Renewal Solicit EM to INSD"
type textarea "x"
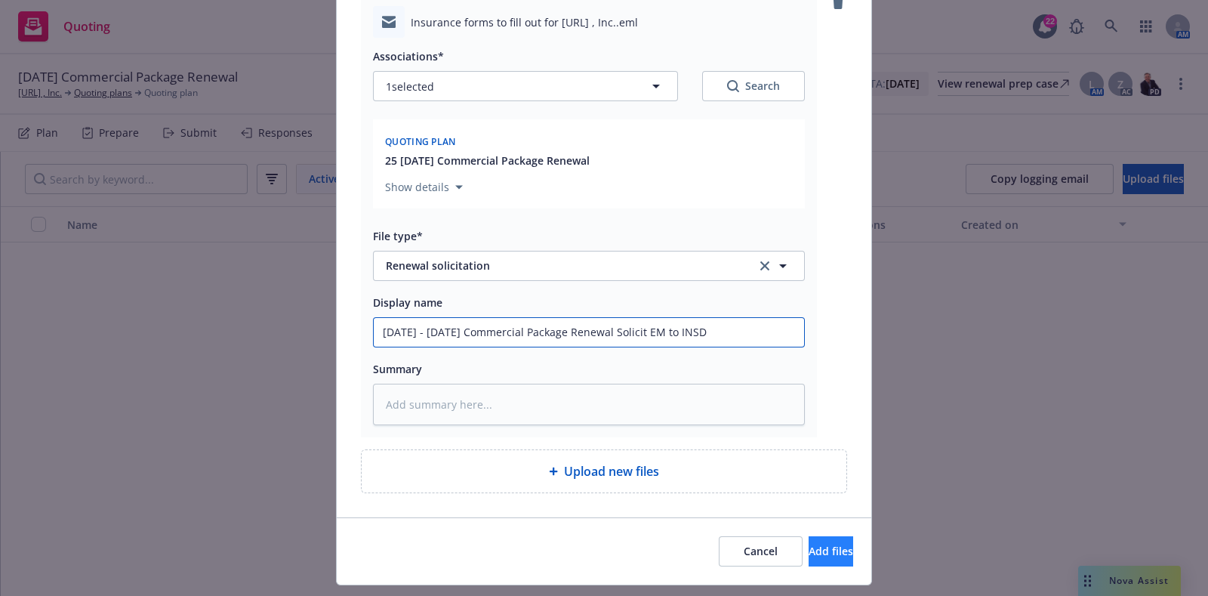
type input "[DATE] - [DATE] Commercial Package Renewal Solicit EM to INSD"
click at [808, 549] on span "Add files" at bounding box center [830, 550] width 45 height 14
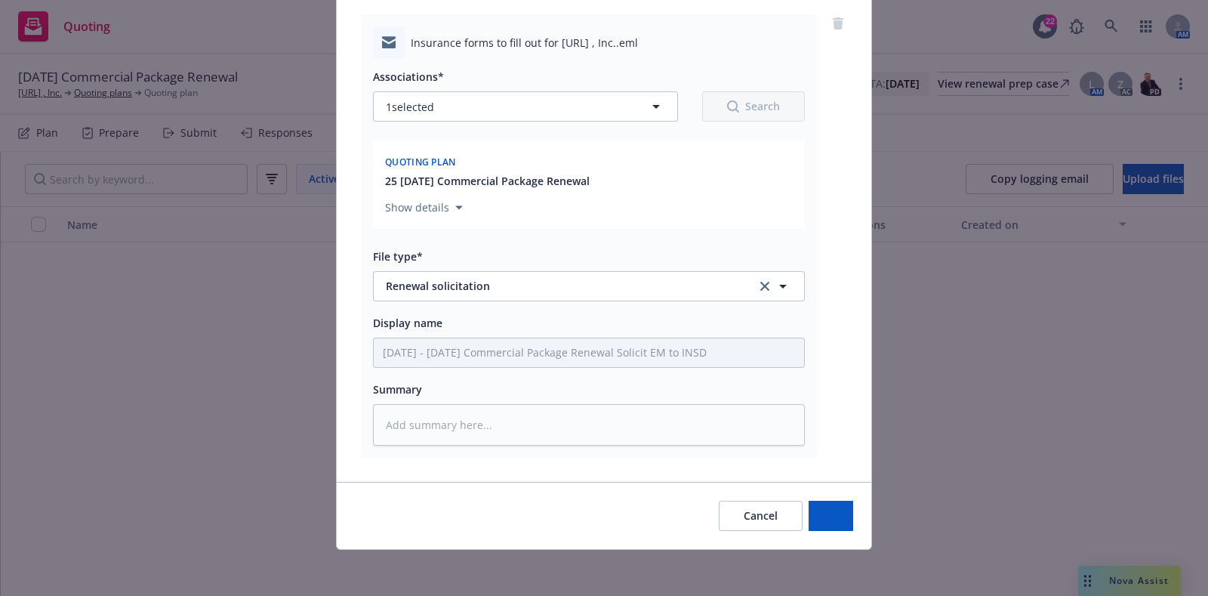
type textarea "x"
